Goal: Information Seeking & Learning: Learn about a topic

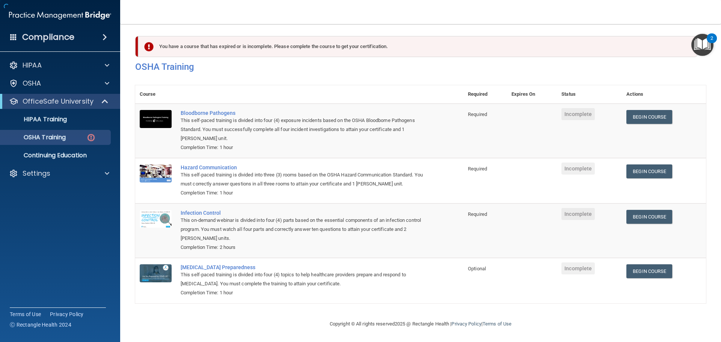
scroll to position [12, 0]
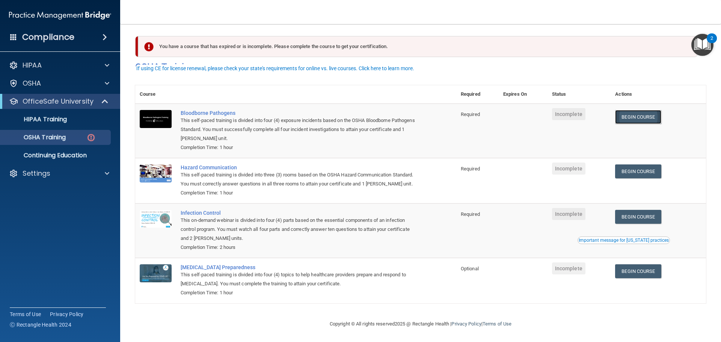
click at [627, 110] on link "Begin Course" at bounding box center [638, 117] width 46 height 14
click at [631, 110] on link "Begin Course" at bounding box center [638, 117] width 46 height 14
